Goal: Transaction & Acquisition: Purchase product/service

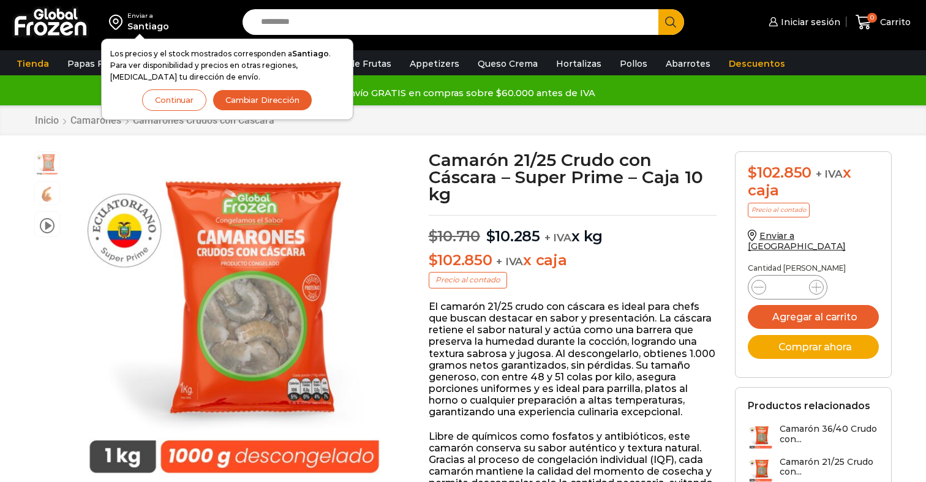
click at [170, 96] on button "Continuar" at bounding box center [174, 99] width 64 height 21
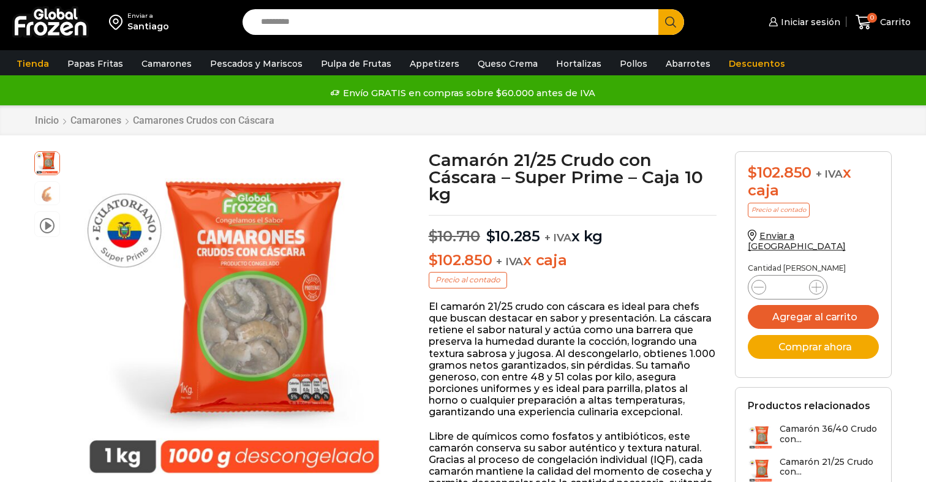
click at [157, 30] on div "Santiago" at bounding box center [148, 26] width 42 height 12
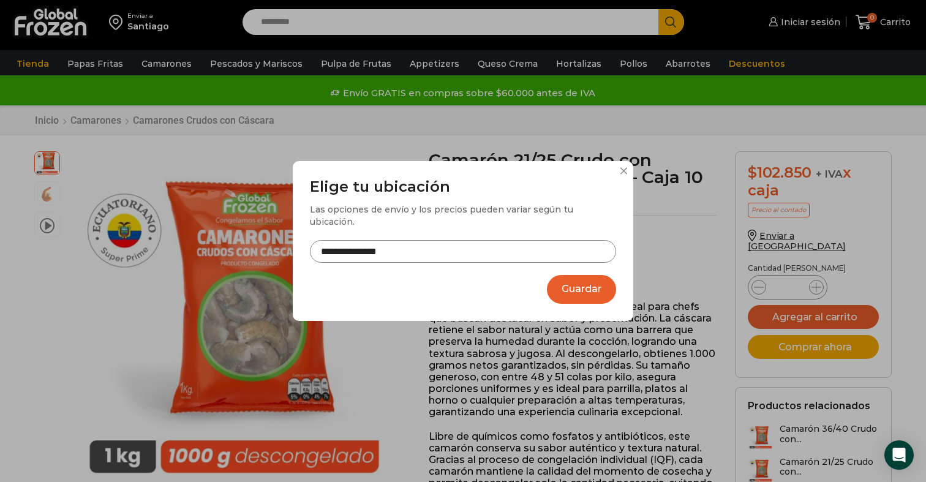
click at [427, 241] on input "**********" at bounding box center [463, 251] width 306 height 23
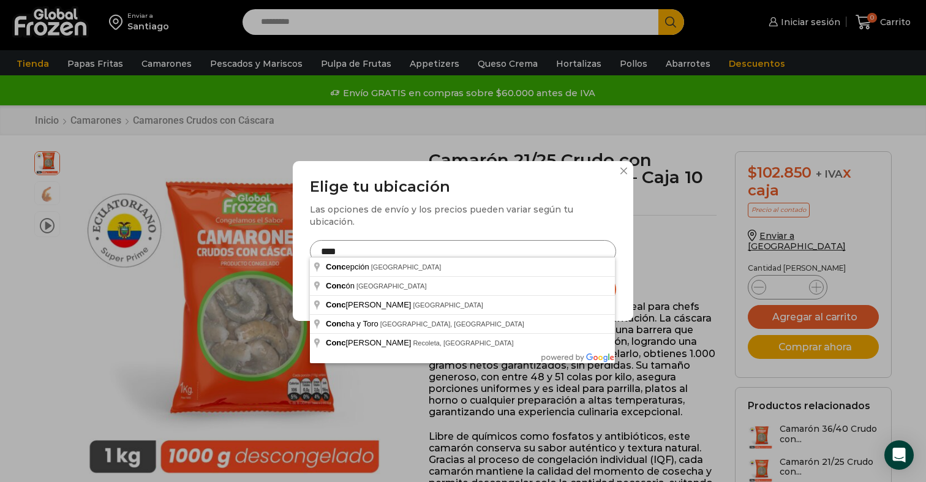
type input "**********"
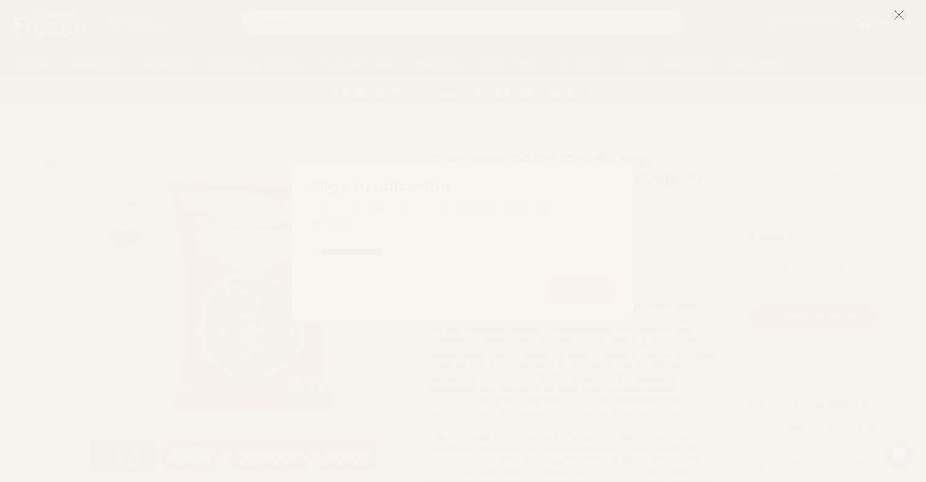
click at [896, 12] on line at bounding box center [898, 14] width 9 height 9
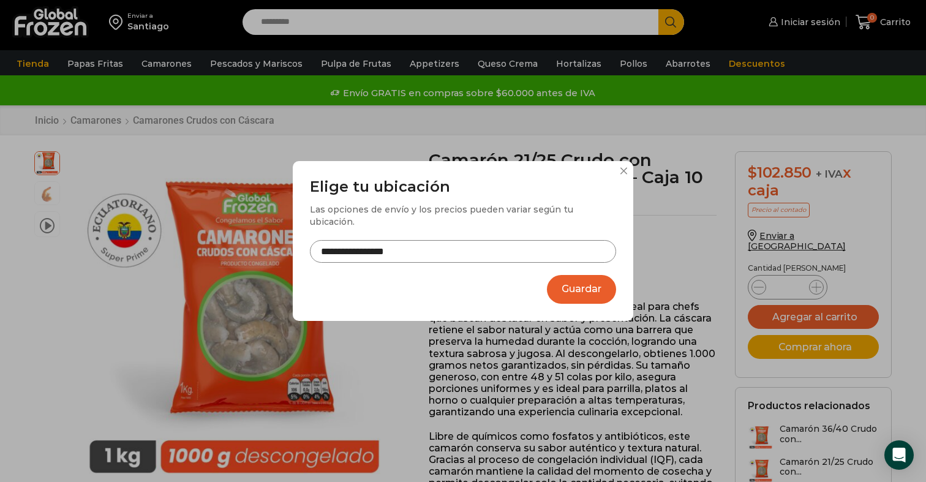
click at [575, 282] on button "Guardar" at bounding box center [581, 289] width 69 height 29
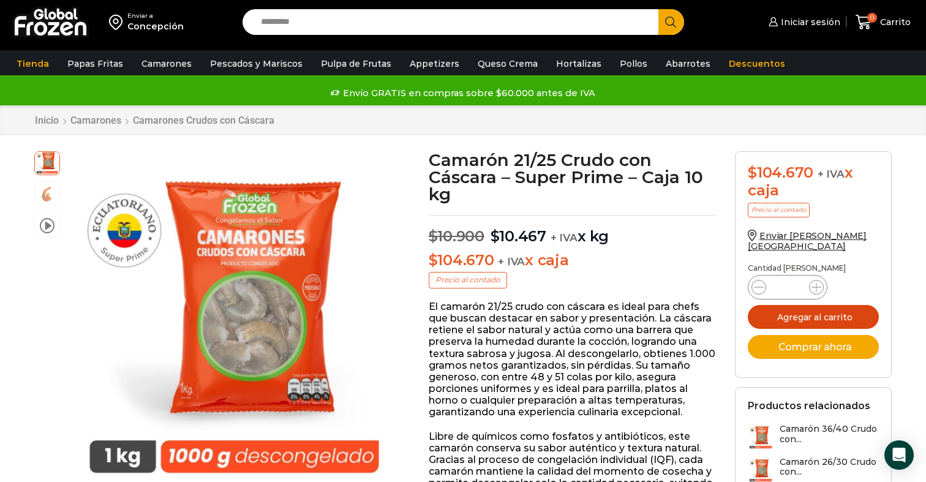
click at [782, 310] on button "Agregar al carrito" at bounding box center [812, 317] width 131 height 24
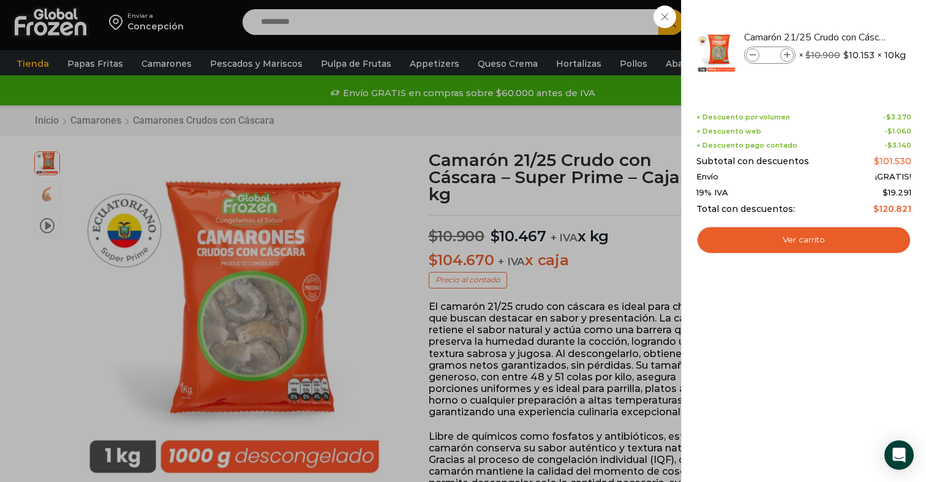
click at [852, 18] on div "1 Carrito 1 1 Shopping Cart *" at bounding box center [882, 22] width 61 height 29
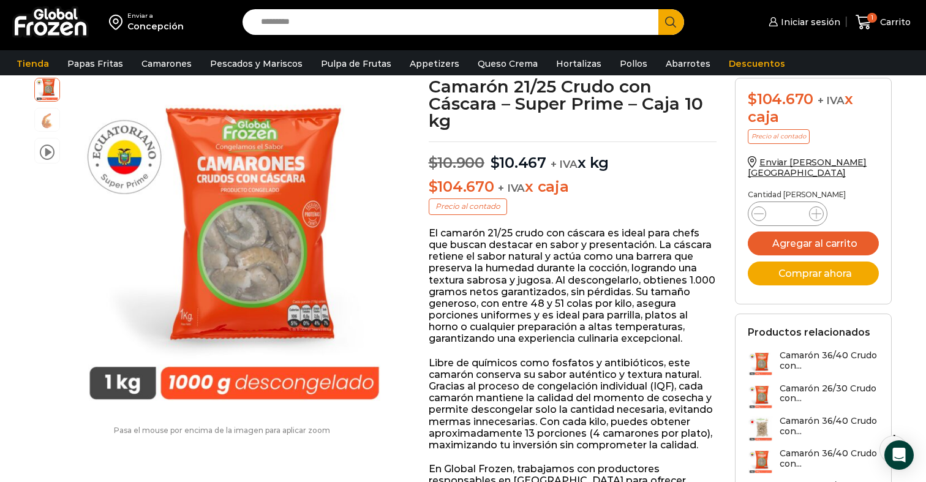
scroll to position [174, 0]
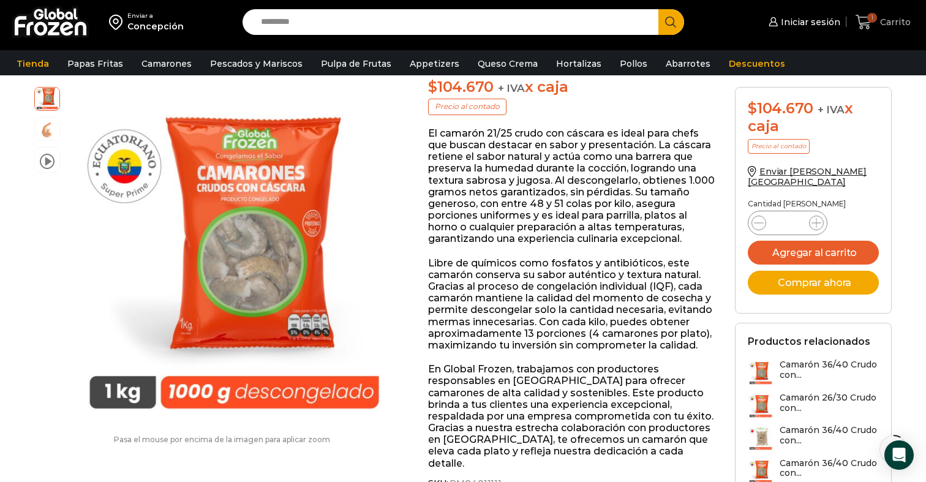
click at [872, 25] on span "1" at bounding box center [865, 22] width 21 height 17
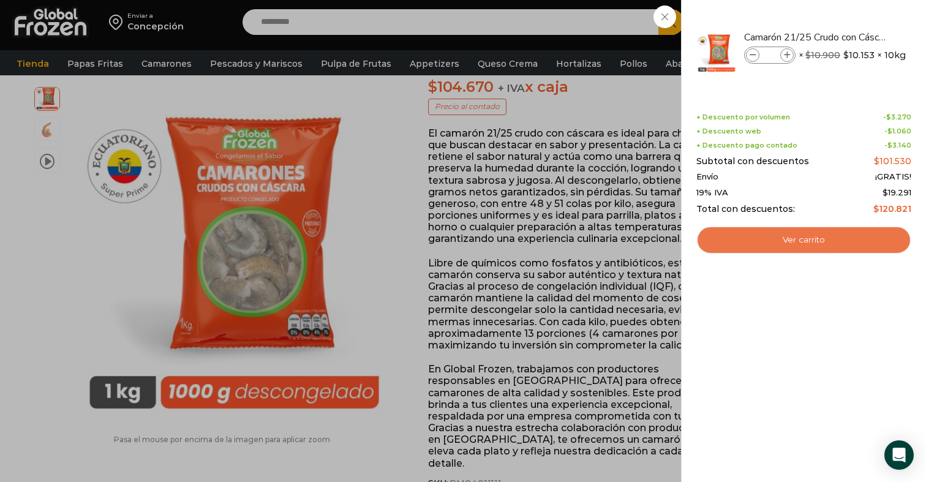
click at [769, 243] on link "Ver carrito" at bounding box center [803, 240] width 215 height 28
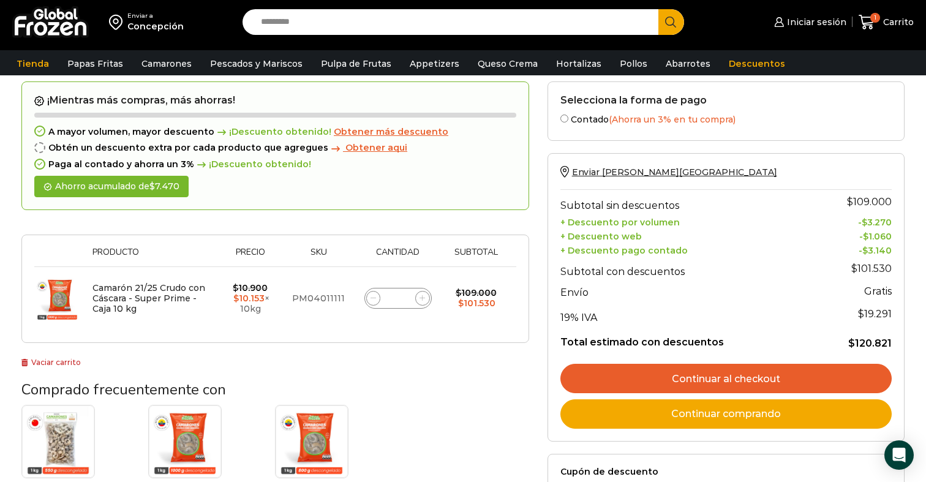
scroll to position [54, 0]
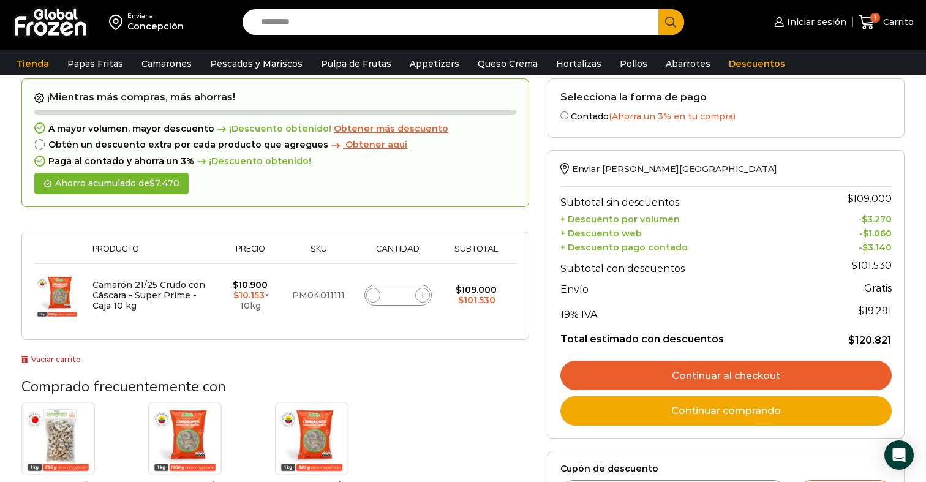
click at [597, 376] on link "Continuar al checkout" at bounding box center [725, 375] width 331 height 29
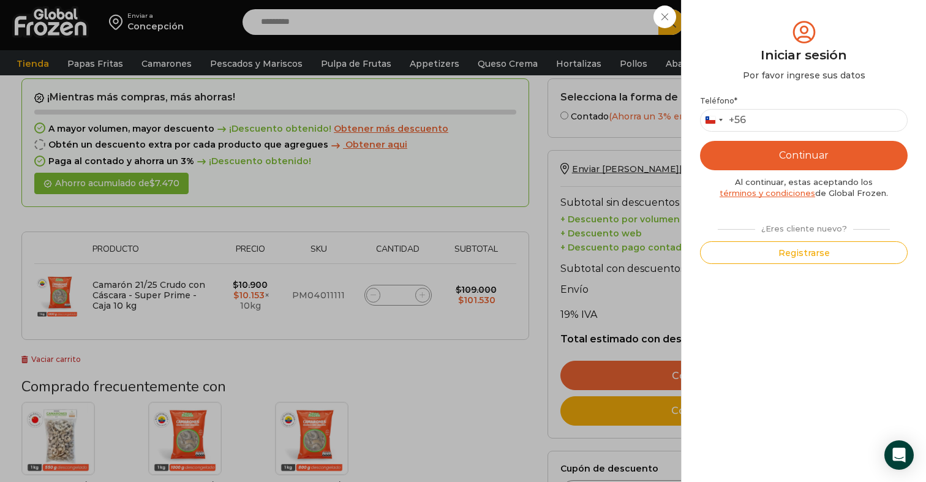
click at [771, 34] on div "Iniciar sesión Mi cuenta Login Register Iniciar sesión Por favor ingrese sus da…" at bounding box center [808, 22] width 75 height 24
